Goal: Task Accomplishment & Management: Use online tool/utility

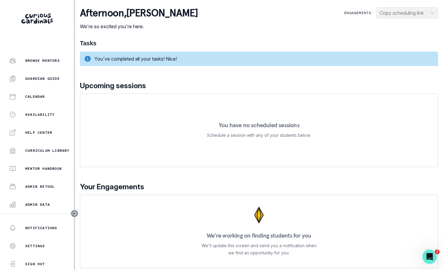
scroll to position [98, 0]
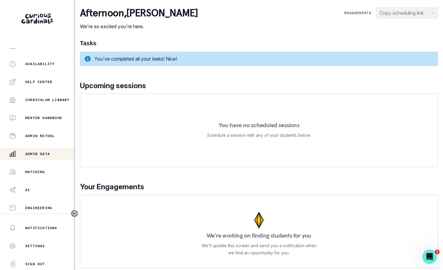
click at [51, 150] on div "Admin Data" at bounding box center [41, 153] width 65 height 7
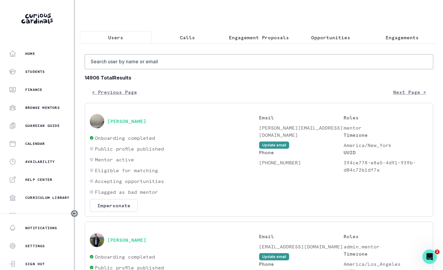
click at [405, 37] on p "Engagements" at bounding box center [402, 37] width 33 height 7
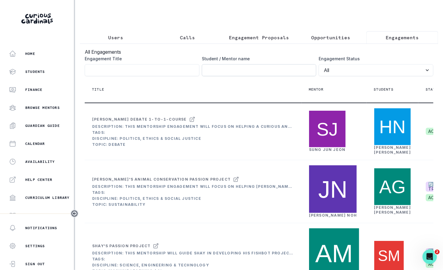
click at [243, 73] on input "Engagement Title" at bounding box center [259, 70] width 115 height 12
paste input "Avizeh"
type input "Avizeh"
click button "submit" at bounding box center [0, 0] width 0 height 0
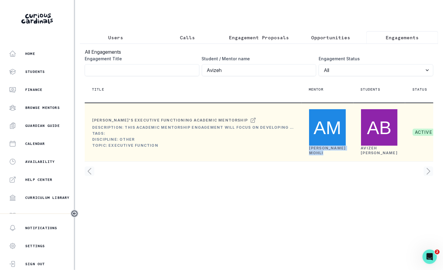
drag, startPoint x: 330, startPoint y: 165, endPoint x: 304, endPoint y: 162, distance: 26.3
click at [304, 162] on td "[PERSON_NAME]" at bounding box center [327, 132] width 52 height 59
copy link "[PERSON_NAME]"
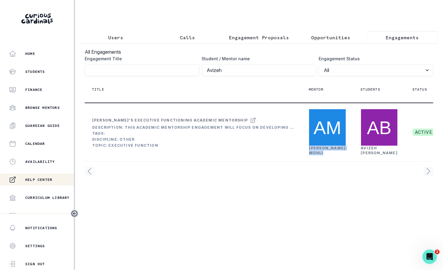
scroll to position [98, 0]
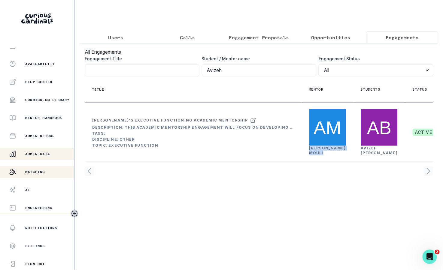
click at [47, 169] on div "Matching" at bounding box center [41, 171] width 65 height 7
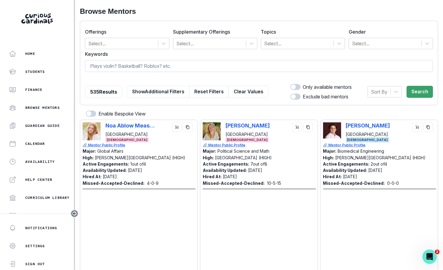
click at [194, 68] on input at bounding box center [259, 66] width 348 height 12
paste input "[PERSON_NAME]"
type input "[PERSON_NAME]"
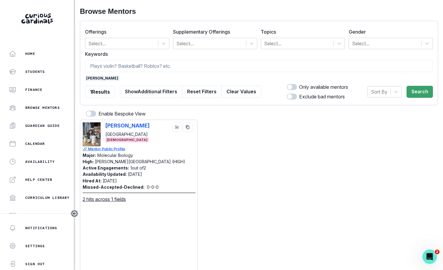
click at [100, 79] on span "[PERSON_NAME]" at bounding box center [102, 78] width 35 height 5
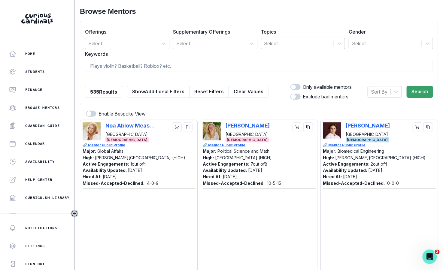
click at [276, 45] on div at bounding box center [297, 43] width 67 height 8
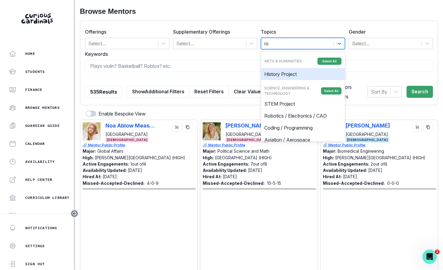
type input "rob"
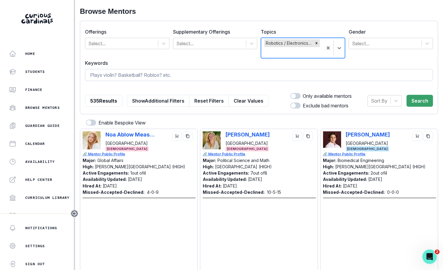
click at [249, 76] on input at bounding box center [259, 75] width 348 height 12
type input "[GEOGRAPHIC_DATA]"
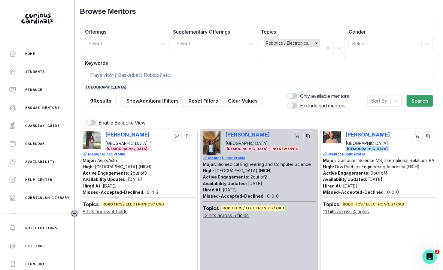
click at [94, 86] on span "[GEOGRAPHIC_DATA]" at bounding box center [106, 87] width 43 height 5
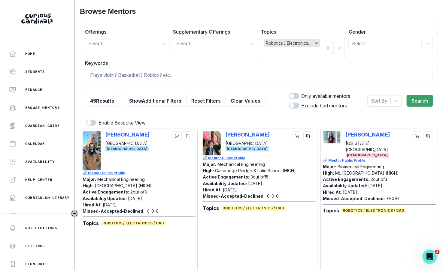
click at [118, 77] on input at bounding box center [259, 75] width 348 height 12
type input "columbia"
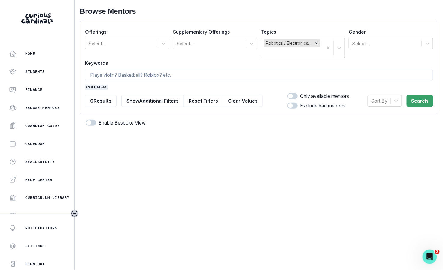
click at [98, 88] on span "columbia" at bounding box center [96, 87] width 23 height 5
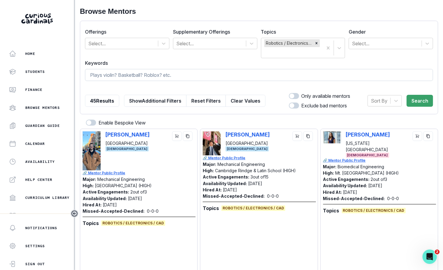
click at [114, 79] on input at bounding box center [259, 75] width 348 height 12
type input "[US_STATE]"
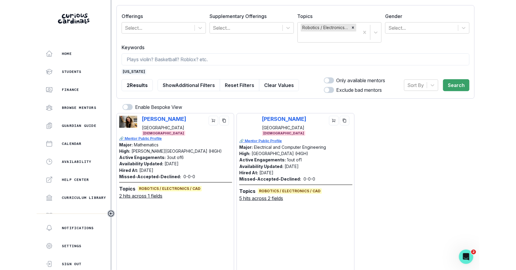
scroll to position [38, 0]
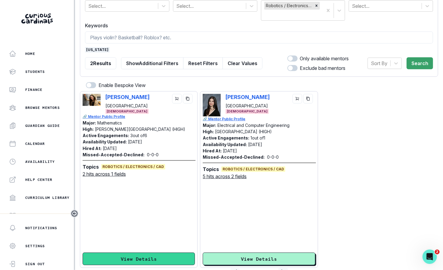
click at [164, 255] on button "View Details" at bounding box center [139, 259] width 112 height 13
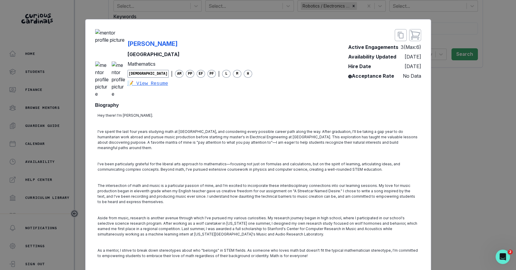
click at [65, 161] on div "[PERSON_NAME] Amherst College Mathematics [DEMOGRAPHIC_DATA] | AM PP EF PF | L …" at bounding box center [258, 135] width 516 height 270
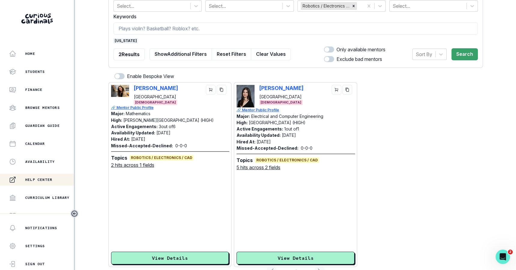
scroll to position [98, 0]
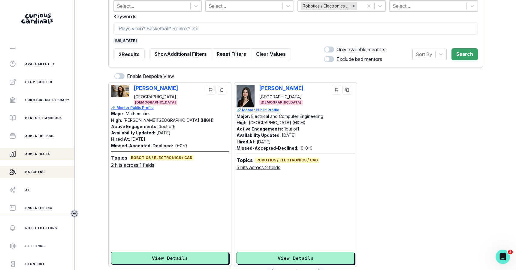
click at [55, 155] on div "Admin Data" at bounding box center [41, 153] width 65 height 7
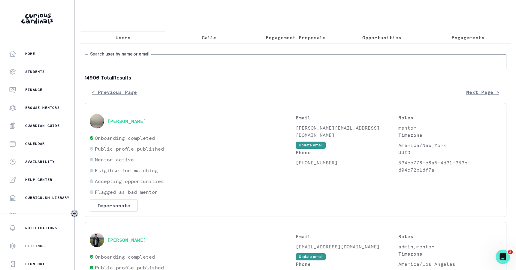
click at [258, 57] on input "Search user by name or email" at bounding box center [296, 61] width 422 height 15
paste input "[PERSON_NAME][EMAIL_ADDRESS][DOMAIN_NAME]"
type input "[PERSON_NAME][EMAIL_ADDRESS][DOMAIN_NAME]"
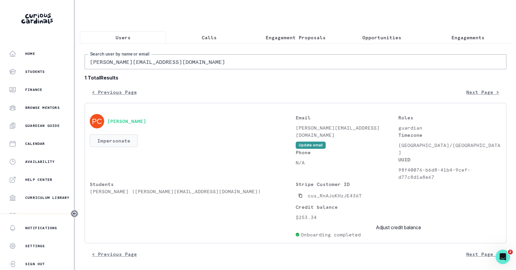
click at [127, 139] on button "Impersonate" at bounding box center [114, 141] width 48 height 13
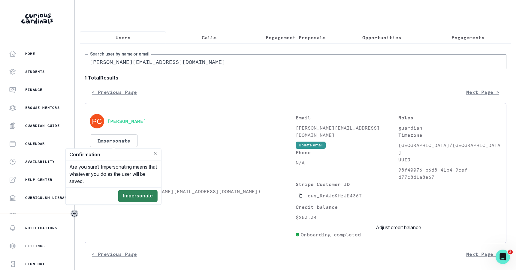
click at [149, 196] on button "Impersonate" at bounding box center [137, 196] width 39 height 12
